Goal: Navigation & Orientation: Go to known website

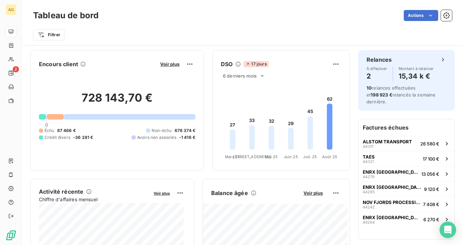
scroll to position [28, 0]
